Goal: Download file/media

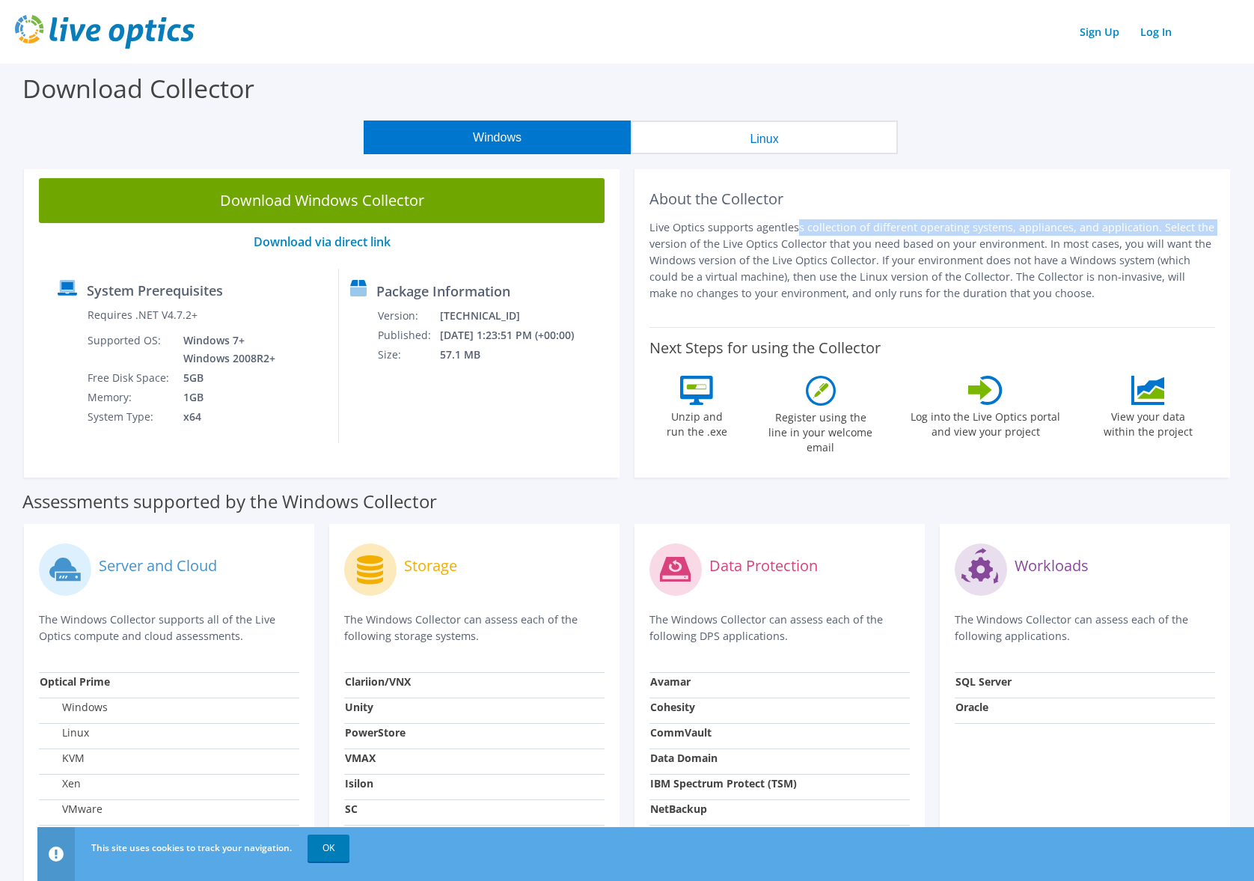
drag, startPoint x: 667, startPoint y: 230, endPoint x: 1092, endPoint y: 227, distance: 425.0
click at [1092, 227] on p "Live Optics supports agentless collection of different operating systems, appli…" at bounding box center [933, 260] width 566 height 82
click at [767, 250] on p "Live Optics supports agentless collection of different operating systems, appli…" at bounding box center [933, 260] width 566 height 82
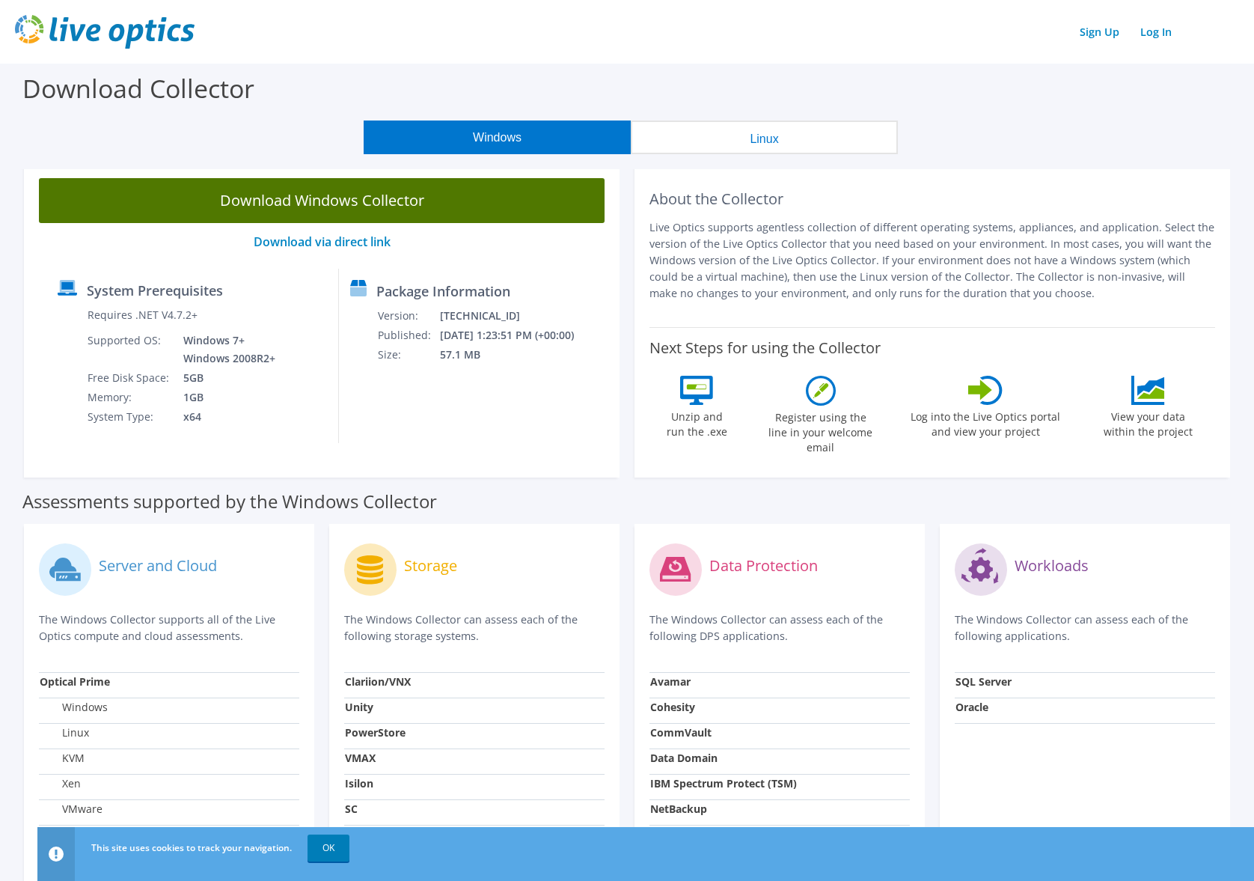
click at [315, 189] on link "Download Windows Collector" at bounding box center [322, 200] width 566 height 45
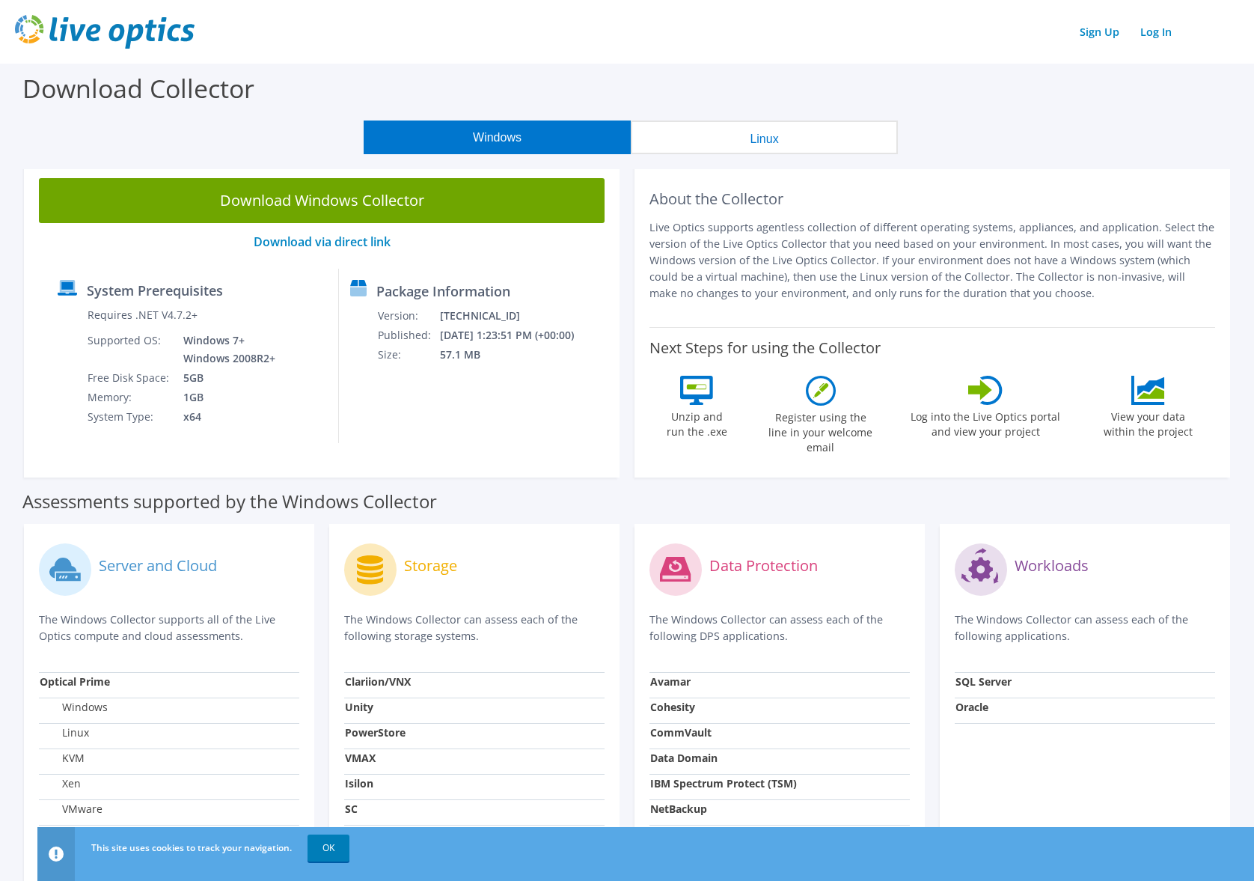
click at [711, 257] on p "Live Optics supports agentless collection of different operating systems, appli…" at bounding box center [933, 260] width 566 height 82
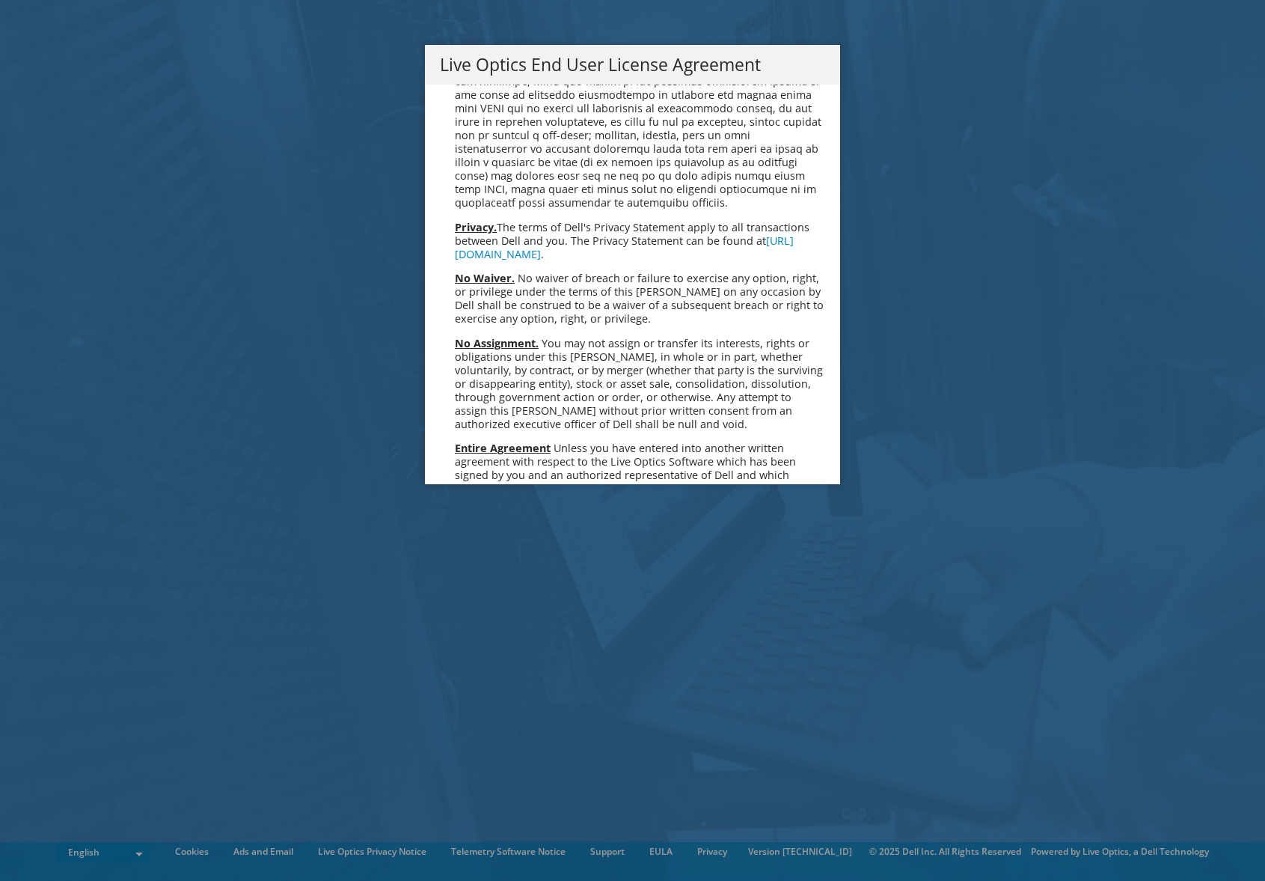
scroll to position [5659, 0]
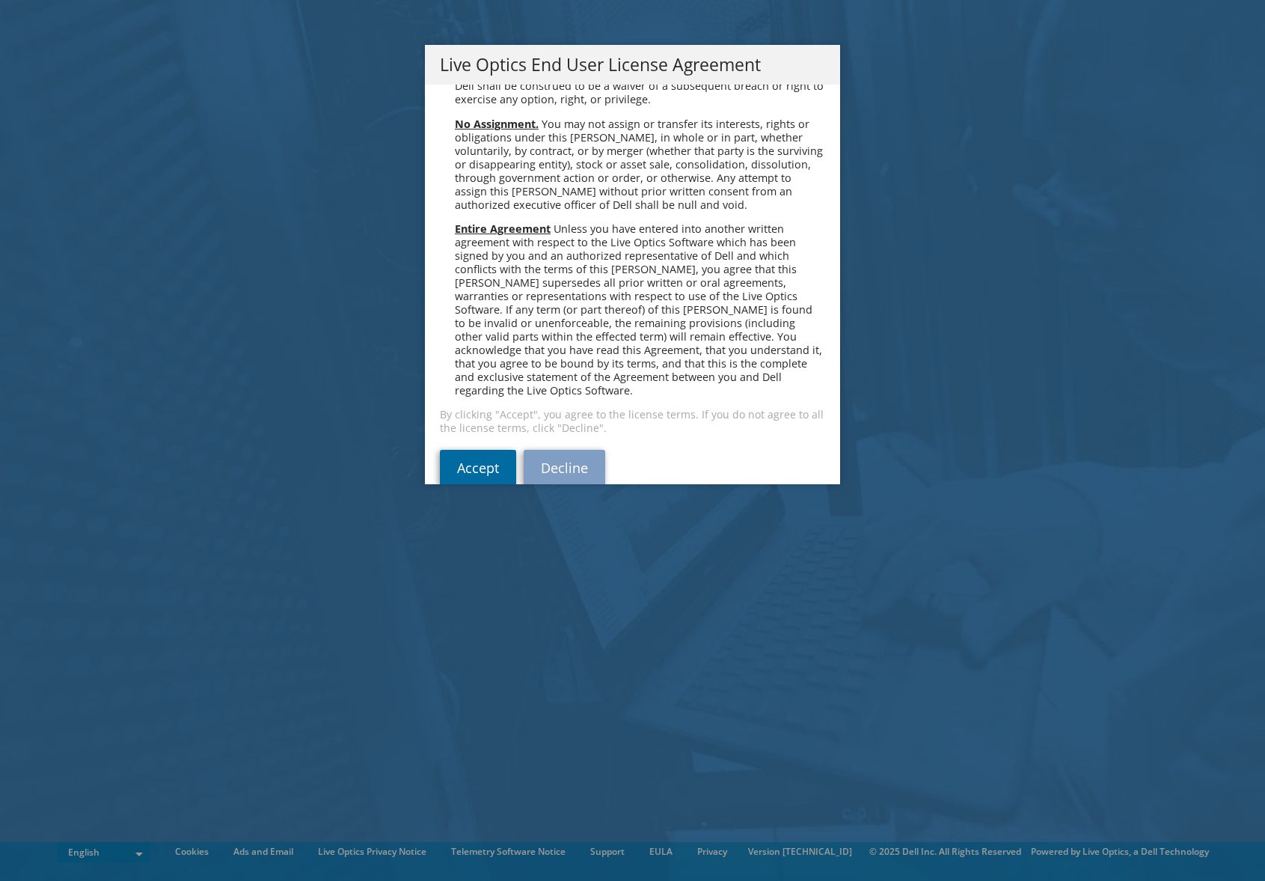
click at [468, 450] on link "Accept" at bounding box center [478, 468] width 76 height 36
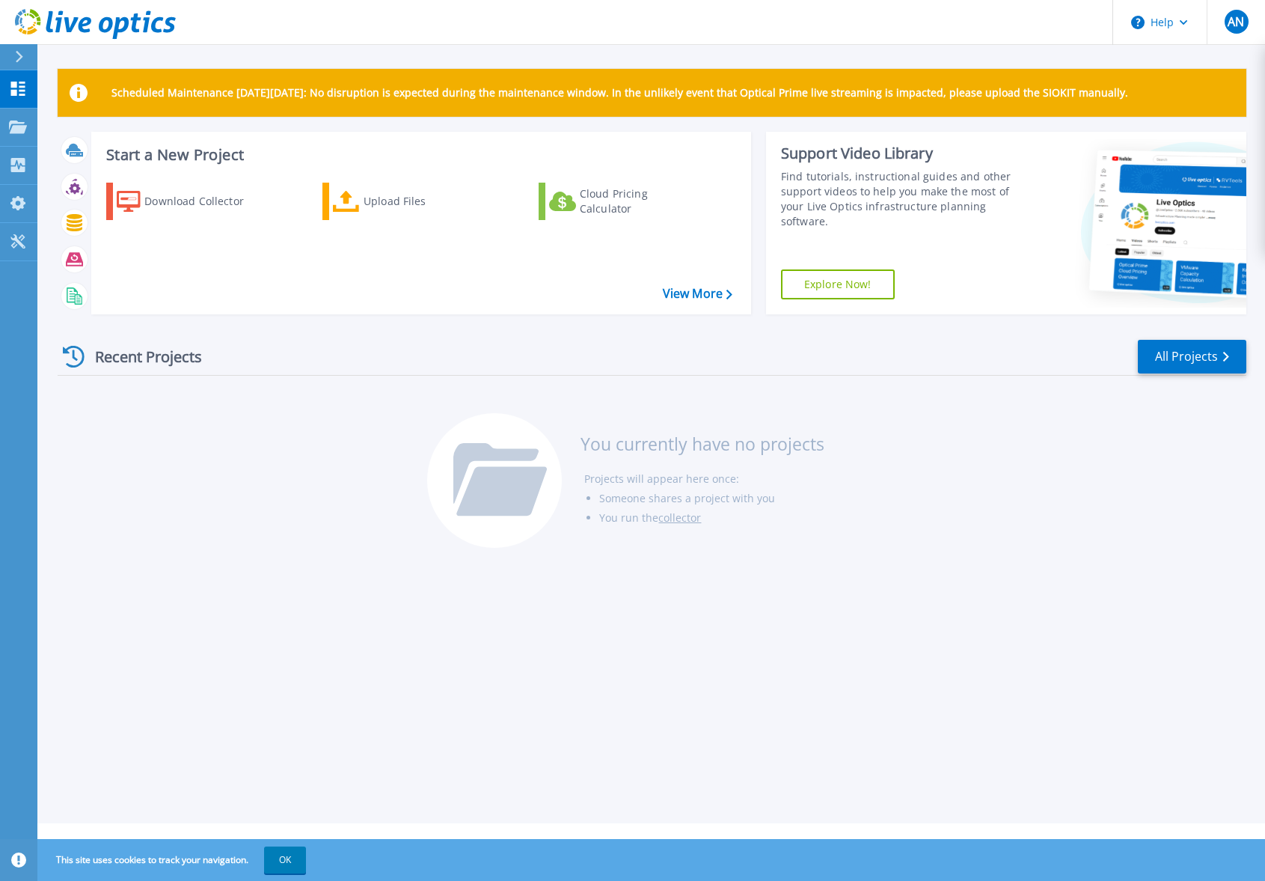
click at [229, 459] on div "Recent Projects All Projects You currently have no projects Projects will appea…" at bounding box center [652, 444] width 1189 height 236
